Goal: Task Accomplishment & Management: Manage account settings

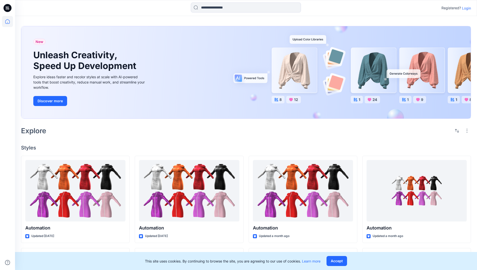
click at [465, 8] on p "Login" at bounding box center [466, 8] width 9 height 5
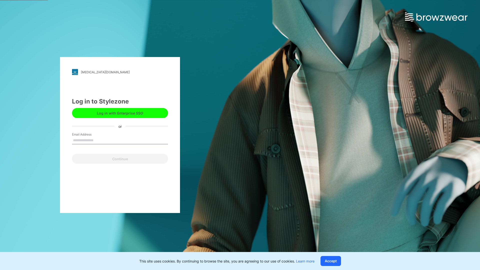
click at [99, 140] on input "Email Address" at bounding box center [120, 141] width 96 height 8
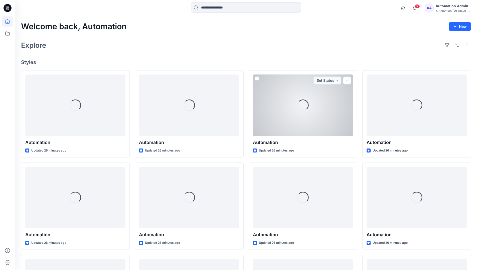
click at [10, 22] on icon at bounding box center [7, 21] width 5 height 5
click at [7, 32] on icon at bounding box center [7, 33] width 11 height 11
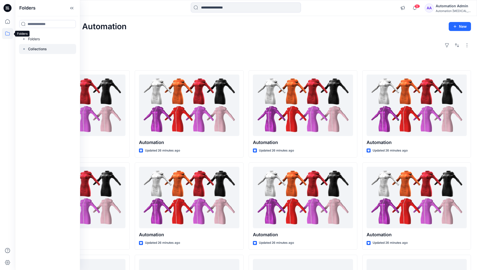
click at [33, 51] on p "Collections" at bounding box center [37, 49] width 19 height 6
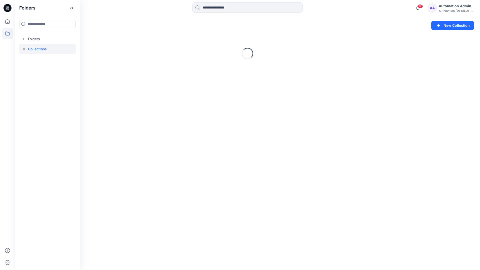
click at [363, 67] on div "Loading..." at bounding box center [247, 53] width 465 height 75
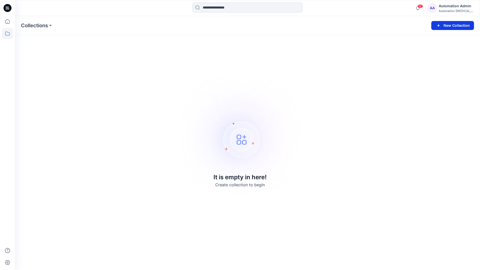
click at [453, 24] on button "New Collection" at bounding box center [453, 25] width 43 height 9
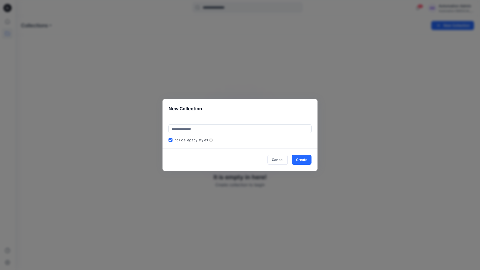
click at [250, 127] on input "text" at bounding box center [240, 128] width 143 height 9
type input "*********"
click at [300, 157] on button "Create" at bounding box center [302, 160] width 20 height 10
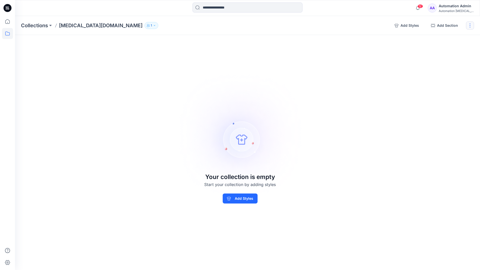
click at [471, 27] on button "button" at bounding box center [470, 26] width 8 height 8
click at [450, 50] on button "Clone Collection" at bounding box center [446, 48] width 54 height 9
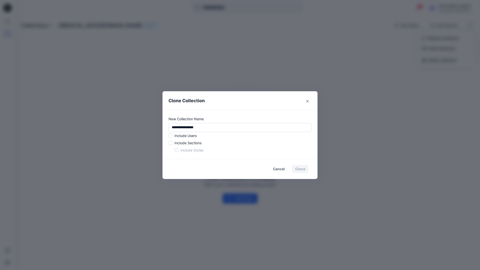
drag, startPoint x: 450, startPoint y: 50, endPoint x: 158, endPoint y: 125, distance: 301.3
click at [158, 125] on div "**********" at bounding box center [240, 135] width 480 height 270
type input "*"
click at [171, 136] on span at bounding box center [171, 136] width 4 height 4
click at [171, 144] on span at bounding box center [171, 143] width 4 height 4
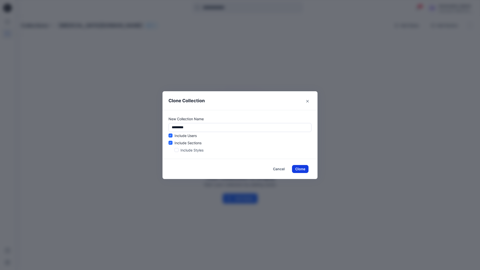
click at [299, 170] on button "Clone" at bounding box center [300, 169] width 17 height 8
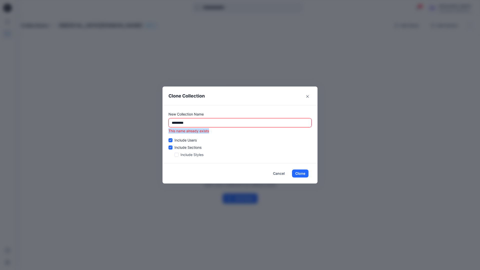
drag, startPoint x: 299, startPoint y: 170, endPoint x: 169, endPoint y: 132, distance: 135.2
click at [169, 132] on p "This name already exists" at bounding box center [240, 130] width 143 height 5
click at [212, 123] on input "*********" at bounding box center [240, 122] width 143 height 9
type input "*"
type input "**********"
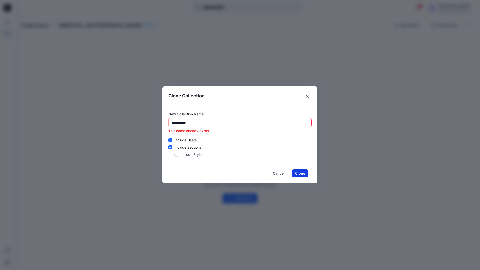
click at [303, 174] on button "Clone" at bounding box center [300, 174] width 17 height 8
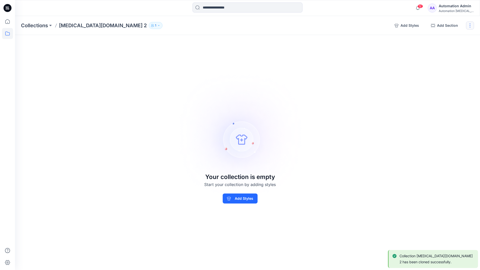
click at [472, 26] on button "button" at bounding box center [470, 26] width 8 height 8
click at [451, 60] on button "Delete Collection" at bounding box center [446, 60] width 54 height 9
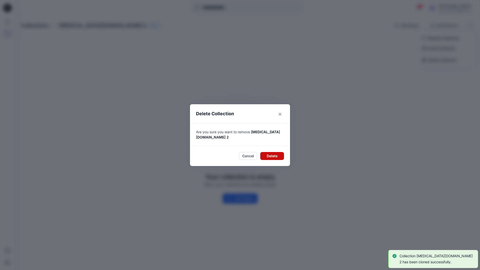
click at [276, 154] on button "Delete" at bounding box center [272, 156] width 24 height 8
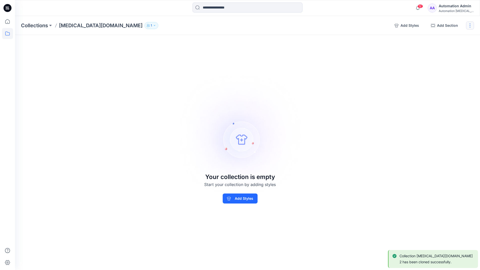
click at [472, 25] on button "button" at bounding box center [470, 26] width 8 height 8
click at [441, 61] on button "Delete Collection" at bounding box center [446, 60] width 54 height 9
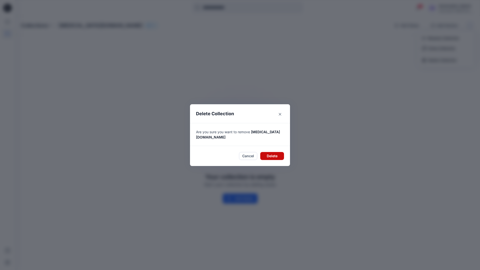
click at [271, 152] on button "Delete" at bounding box center [272, 156] width 24 height 8
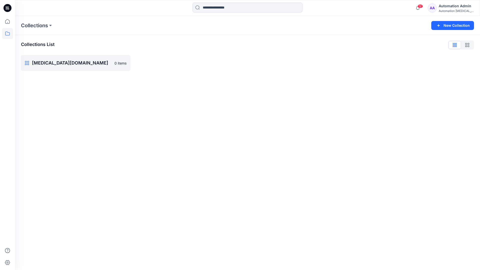
click at [452, 6] on div "Automation Admin" at bounding box center [456, 6] width 35 height 6
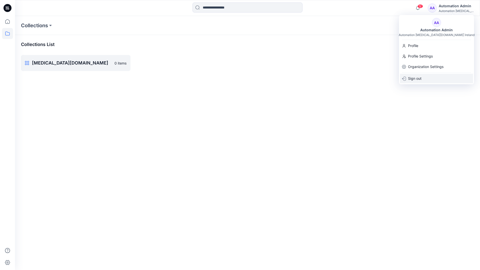
click at [422, 76] on div "Sign out" at bounding box center [436, 79] width 73 height 10
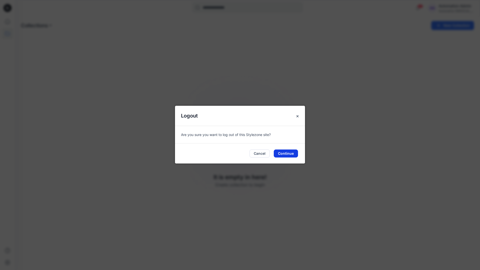
click at [293, 151] on button "Continue" at bounding box center [286, 154] width 24 height 8
